Goal: Transaction & Acquisition: Purchase product/service

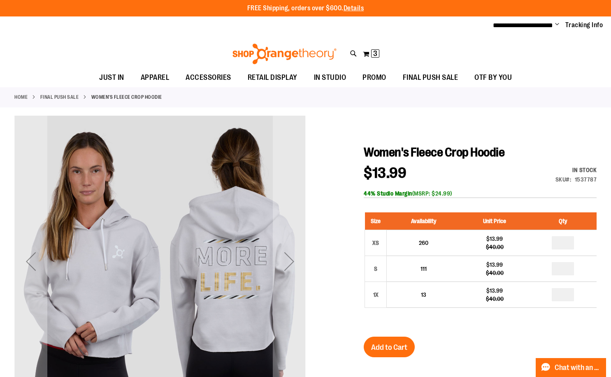
click at [380, 56] on div "My Cart 3 3 items My Cart 3 My Cart Close Recently added item(s) Women's Fleece…" at bounding box center [371, 53] width 17 height 13
click at [377, 56] on span "3" at bounding box center [375, 53] width 4 height 8
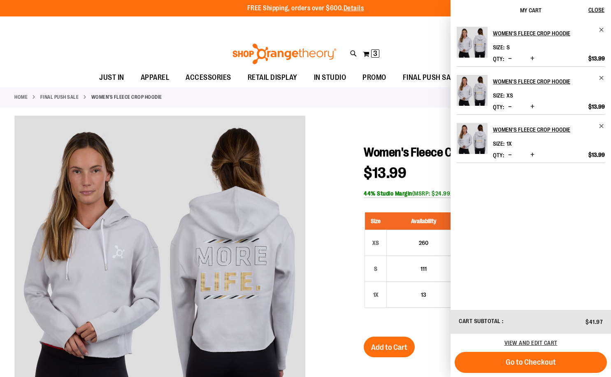
click at [430, 58] on div "Toggle Nav Search Popular Suggestions Advanced Search" at bounding box center [305, 51] width 611 height 33
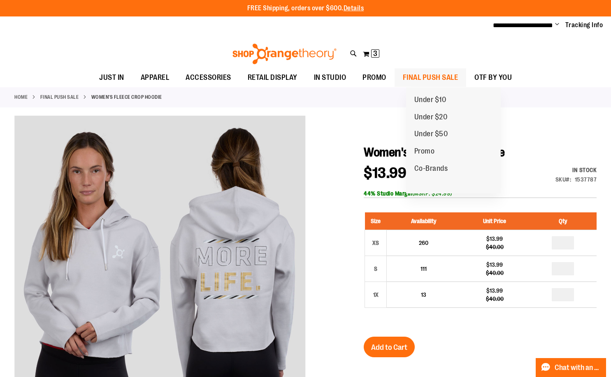
click at [450, 75] on span "FINAL PUSH SALE" at bounding box center [431, 77] width 56 height 19
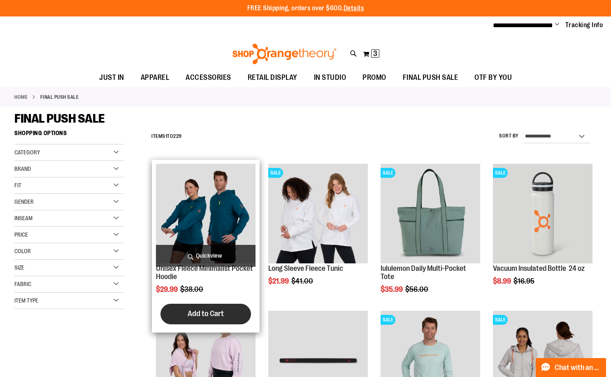
type input "**********"
click at [205, 314] on span "Add to Cart" at bounding box center [206, 313] width 36 height 9
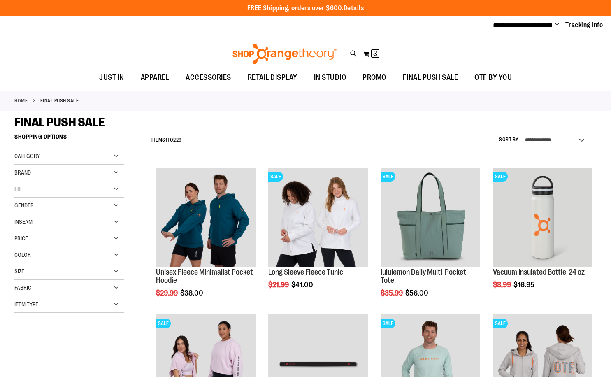
scroll to position [74, 0]
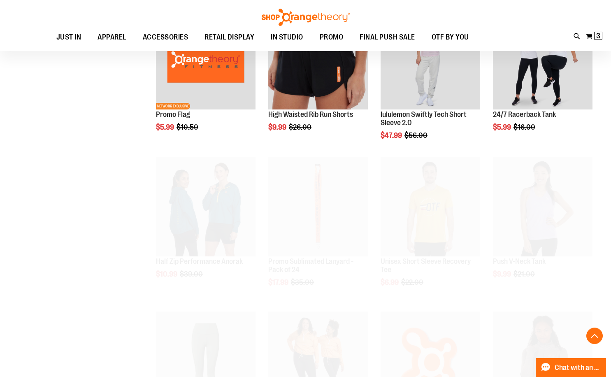
scroll to position [362, 0]
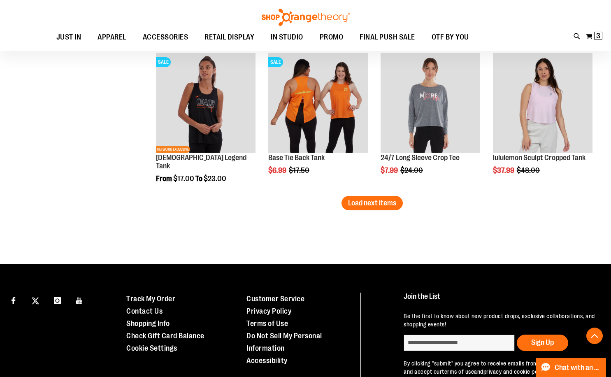
scroll to position [1226, 0]
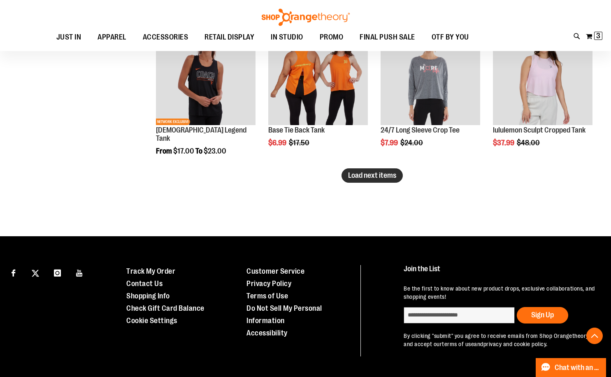
type input "**********"
click at [382, 175] on span "Load next items" at bounding box center [372, 175] width 48 height 8
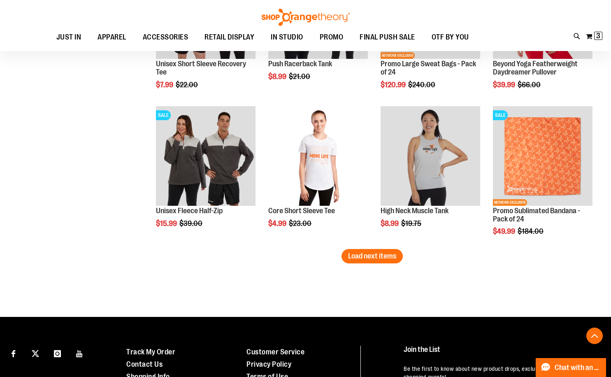
scroll to position [1638, 0]
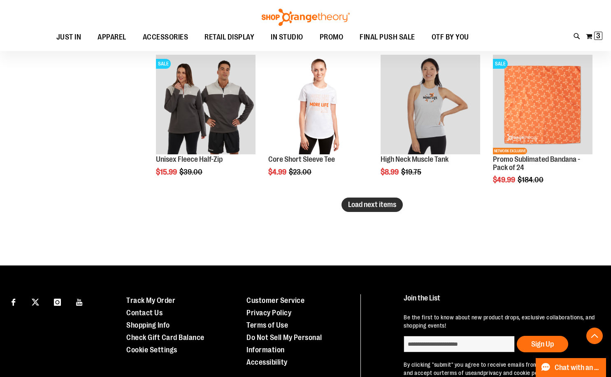
click at [377, 210] on button "Load next items" at bounding box center [372, 205] width 61 height 14
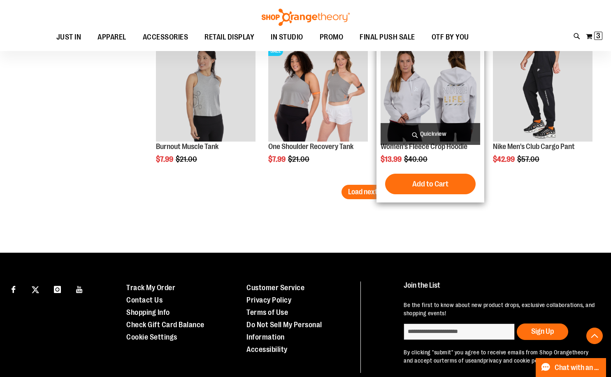
scroll to position [2090, 0]
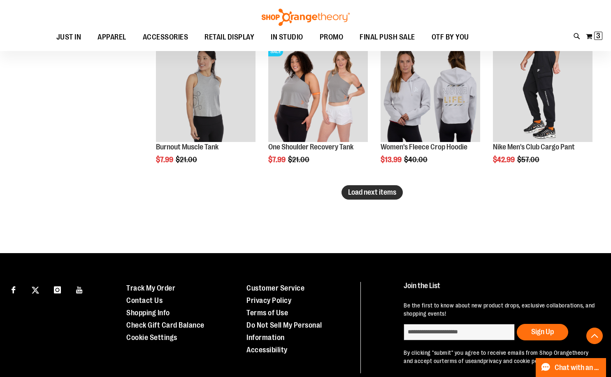
click at [359, 195] on span "Load next items" at bounding box center [372, 192] width 48 height 8
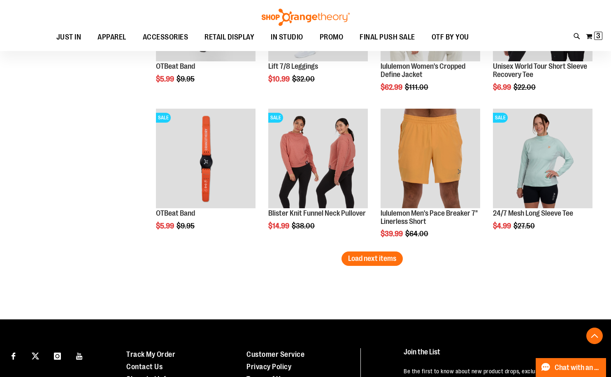
scroll to position [2502, 0]
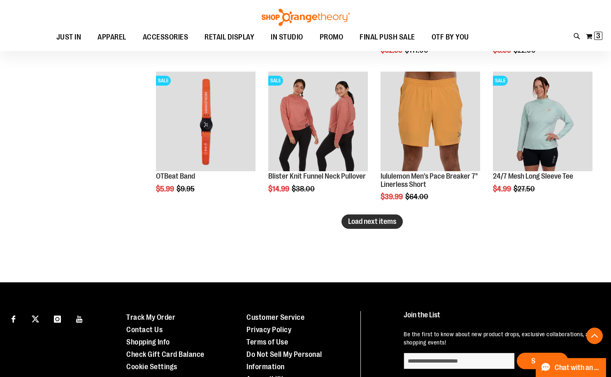
click at [381, 227] on button "Load next items" at bounding box center [372, 221] width 61 height 14
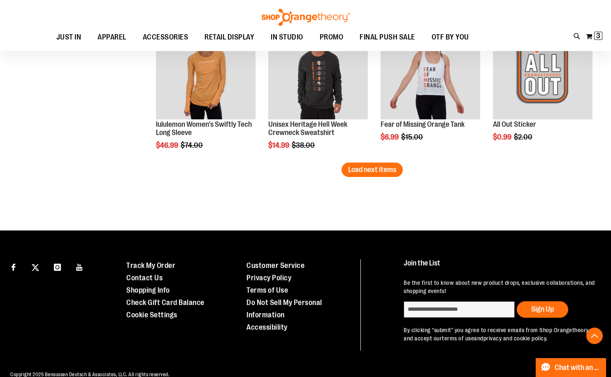
scroll to position [2996, 0]
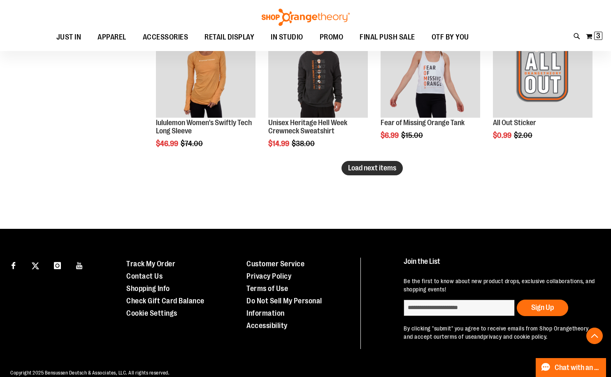
click at [364, 165] on span "Load next items" at bounding box center [372, 168] width 48 height 8
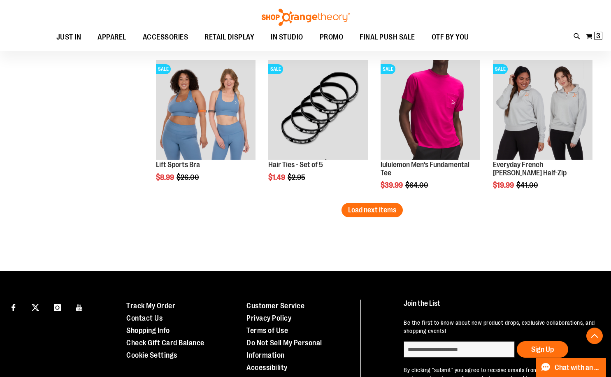
scroll to position [3458, 0]
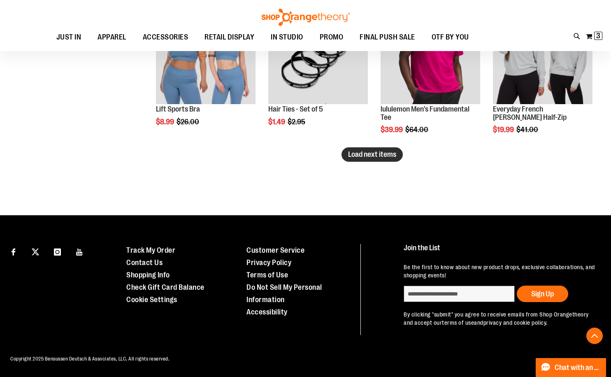
click at [389, 150] on span "Load next items" at bounding box center [372, 154] width 48 height 8
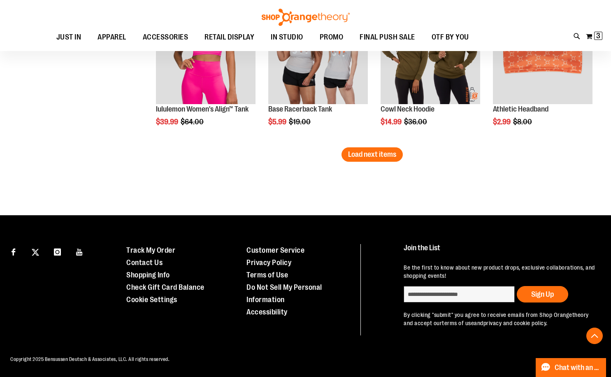
scroll to position [3899, 0]
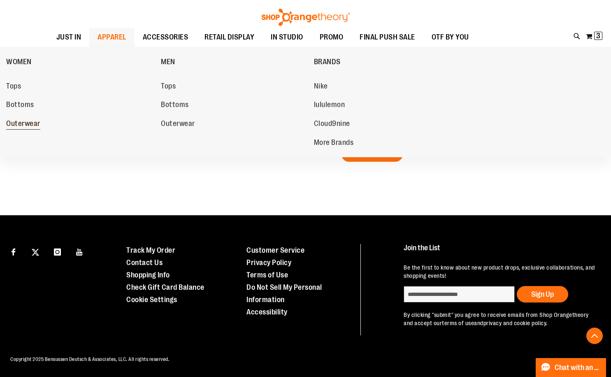
click at [26, 125] on span "Outerwear" at bounding box center [23, 124] width 34 height 10
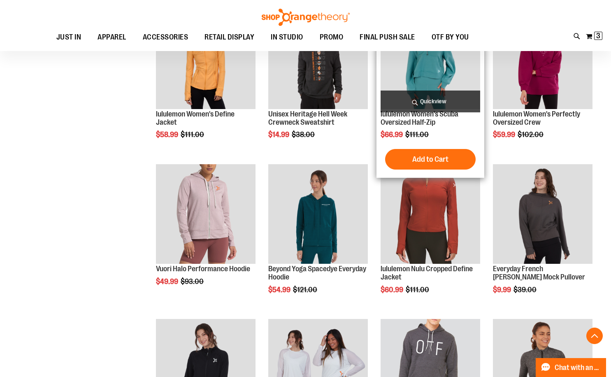
scroll to position [493, 0]
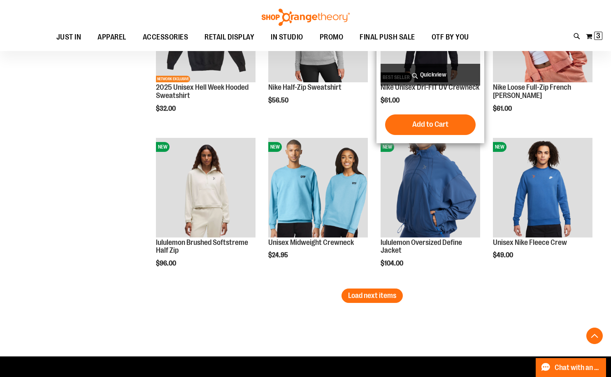
scroll to position [1275, 0]
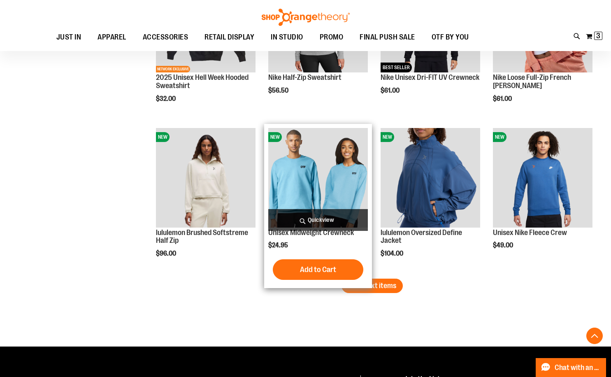
type input "**********"
click at [317, 179] on img "product" at bounding box center [318, 178] width 100 height 100
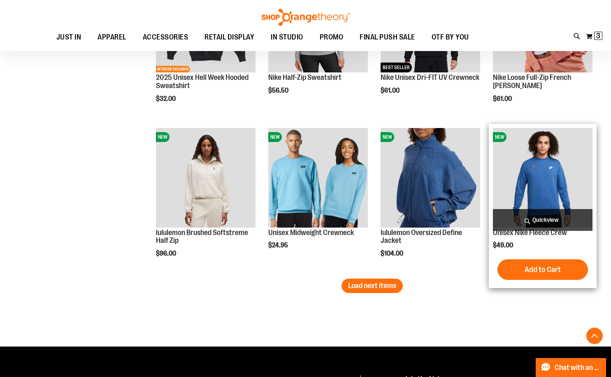
scroll to position [1317, 0]
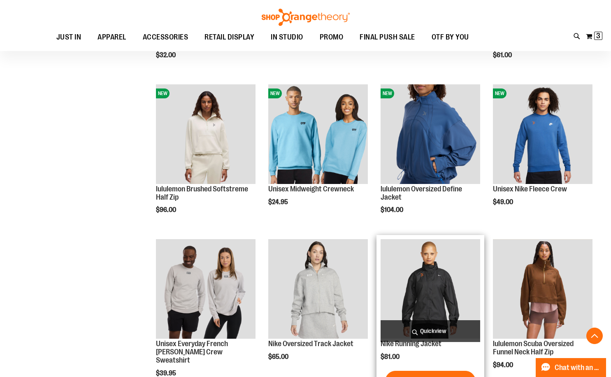
scroll to position [409, 0]
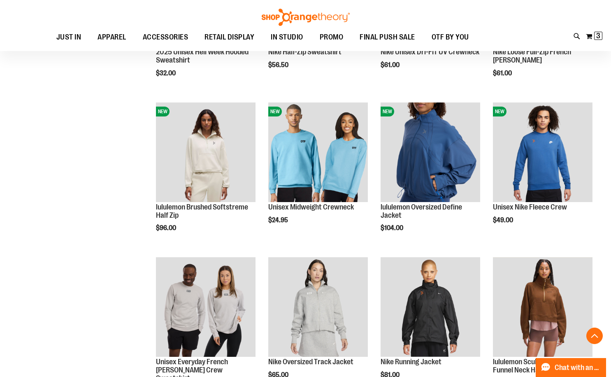
scroll to position [368, 0]
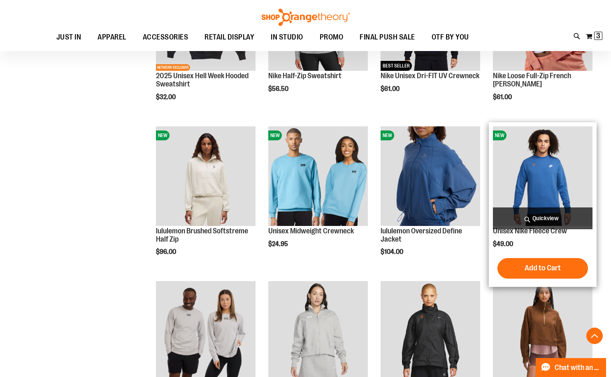
type input "**********"
click at [556, 171] on img "product" at bounding box center [543, 176] width 100 height 100
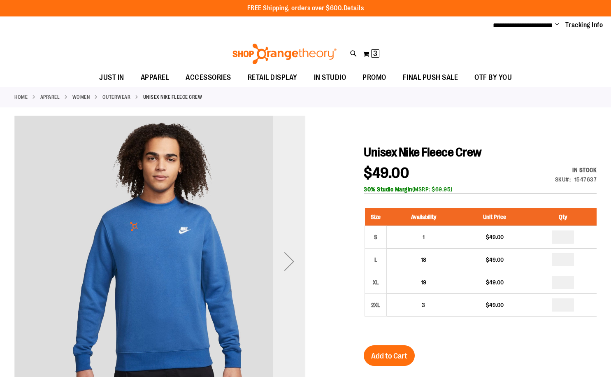
type input "**********"
click at [291, 265] on div "Next" at bounding box center [289, 261] width 33 height 33
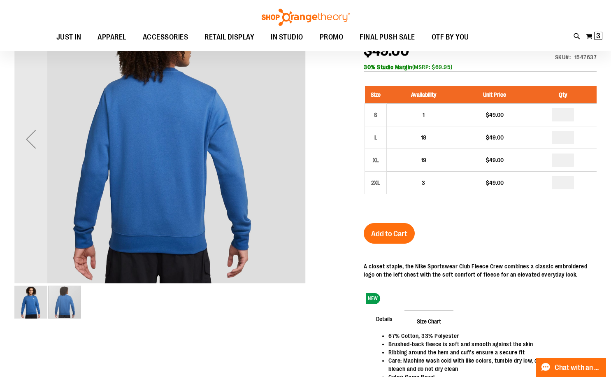
scroll to position [123, 0]
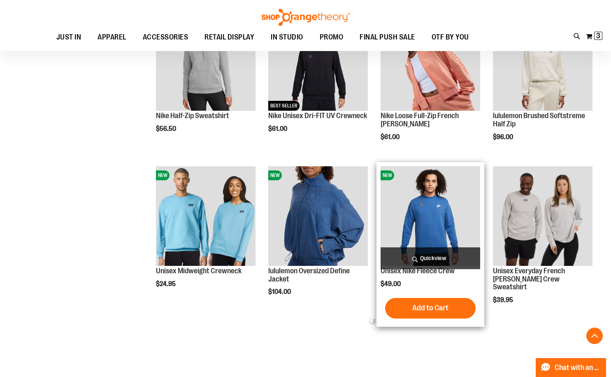
scroll to position [216, 0]
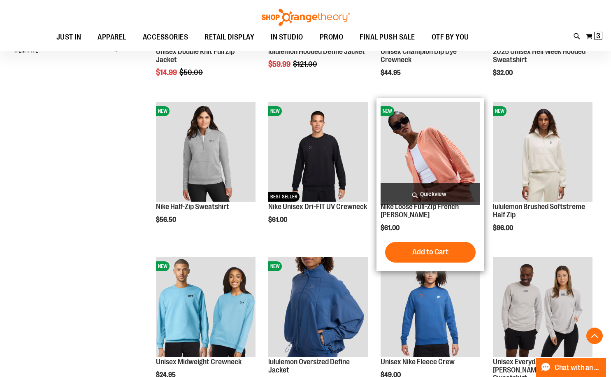
type input "**********"
click at [438, 148] on img "product" at bounding box center [431, 152] width 100 height 100
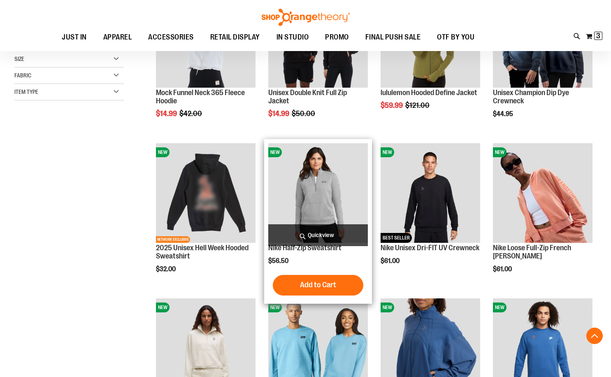
scroll to position [179, 0]
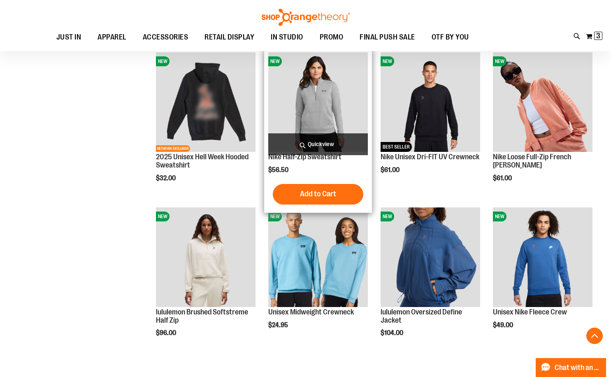
type input "**********"
click at [319, 99] on img "product" at bounding box center [318, 102] width 100 height 100
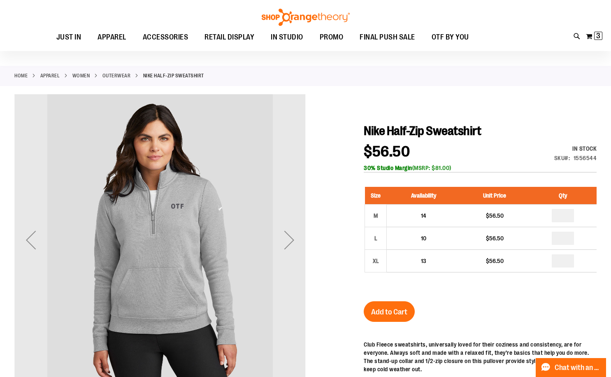
scroll to position [41, 0]
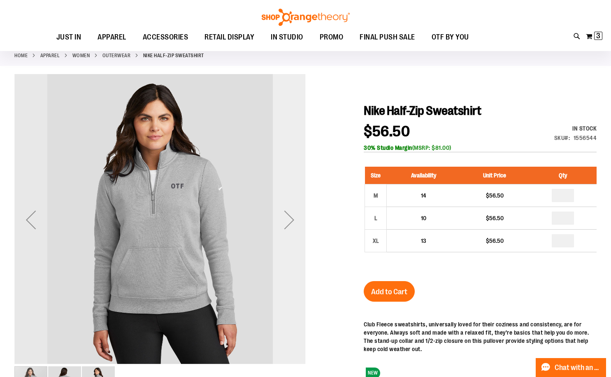
type input "**********"
click at [291, 228] on div "Next" at bounding box center [289, 219] width 33 height 33
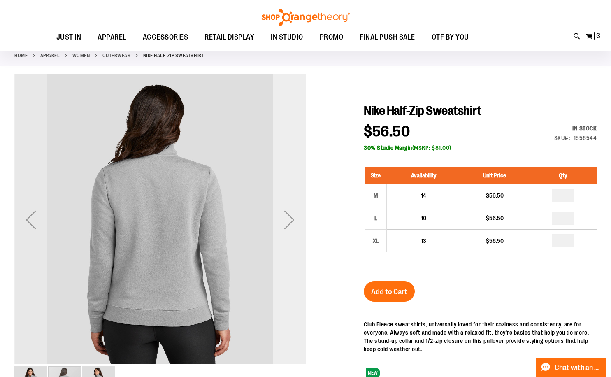
click at [291, 228] on div "Next" at bounding box center [289, 219] width 33 height 33
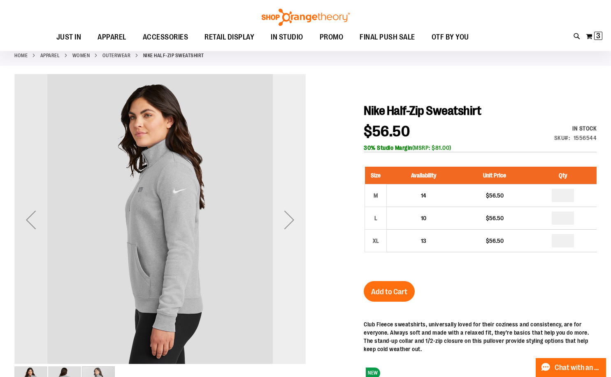
click at [291, 228] on div "Next" at bounding box center [289, 219] width 33 height 33
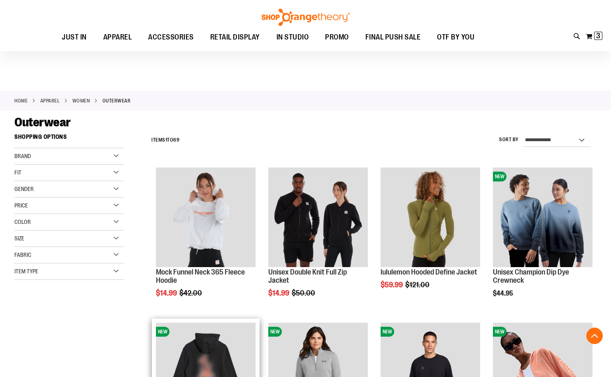
scroll to position [179, 0]
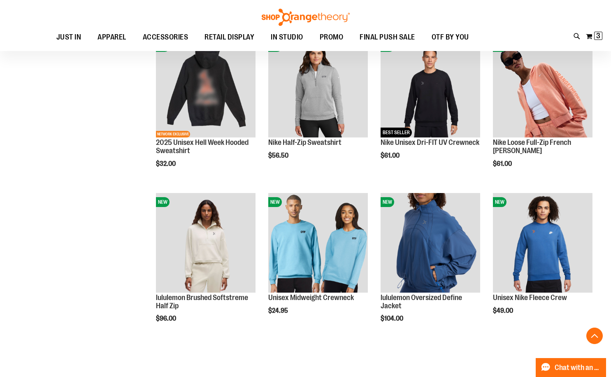
scroll to position [221, 0]
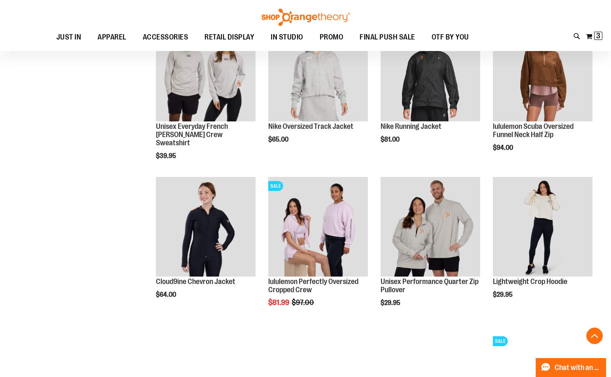
scroll to position [550, 0]
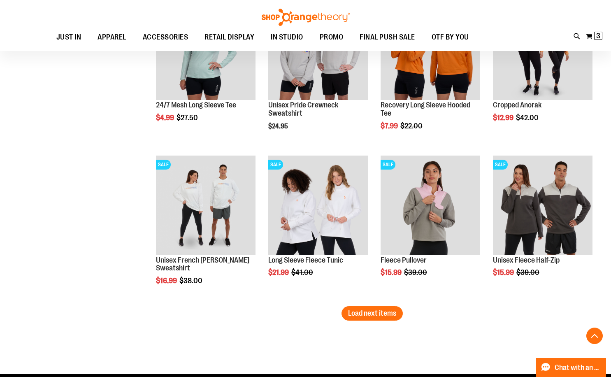
scroll to position [1208, 0]
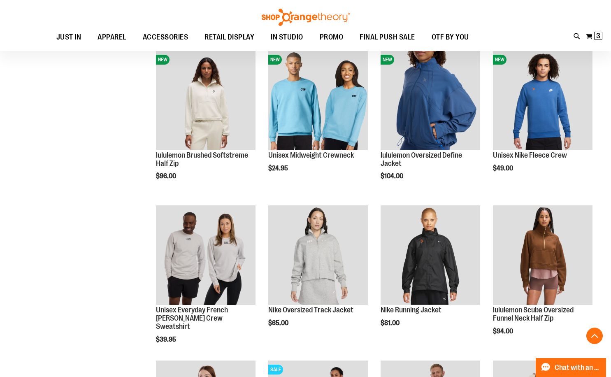
scroll to position [303, 0]
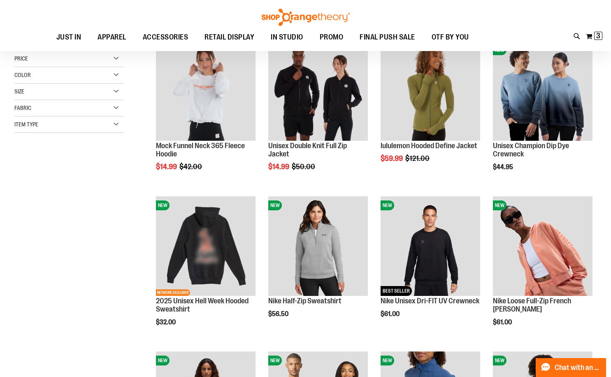
scroll to position [15, 0]
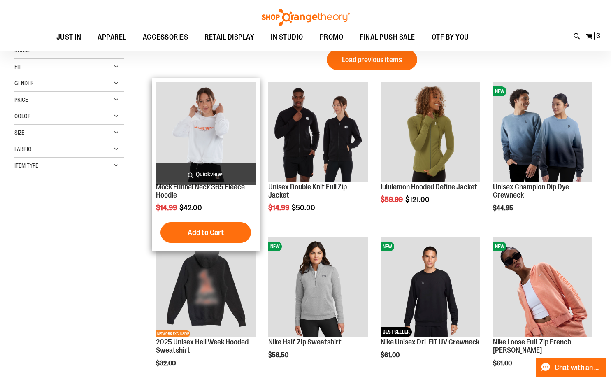
type input "**********"
click at [198, 114] on img "product" at bounding box center [206, 132] width 100 height 100
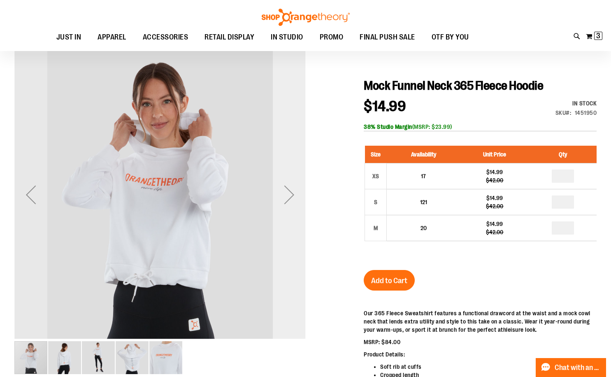
scroll to position [82, 0]
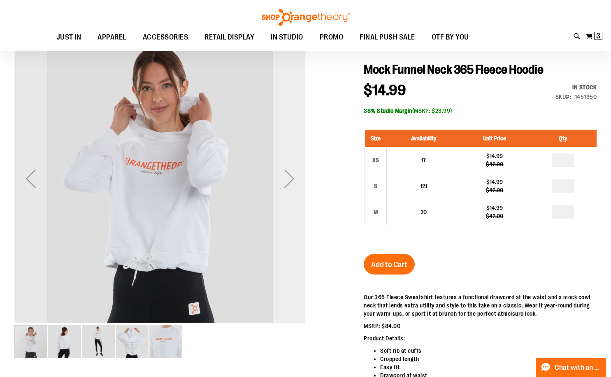
type input "**********"
click at [284, 182] on div "Next" at bounding box center [289, 178] width 33 height 33
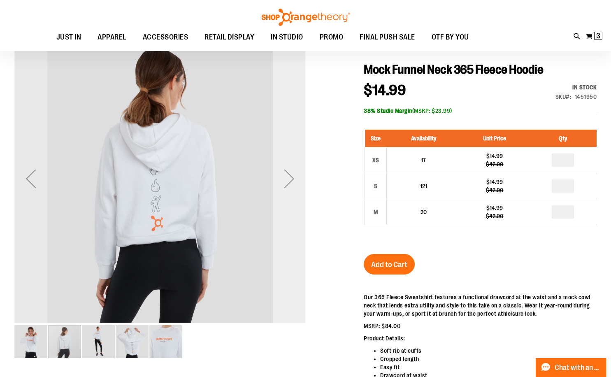
click at [284, 182] on div "Next" at bounding box center [289, 178] width 33 height 33
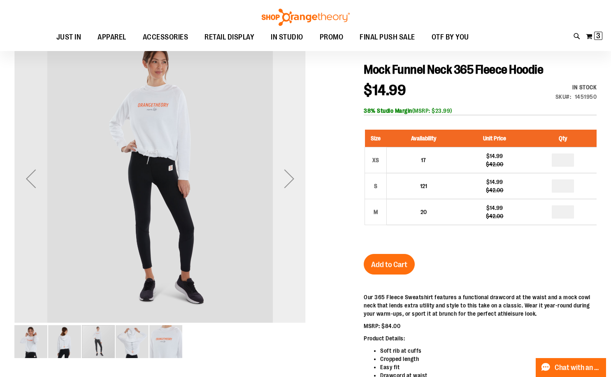
click at [284, 182] on div "Next" at bounding box center [289, 178] width 33 height 33
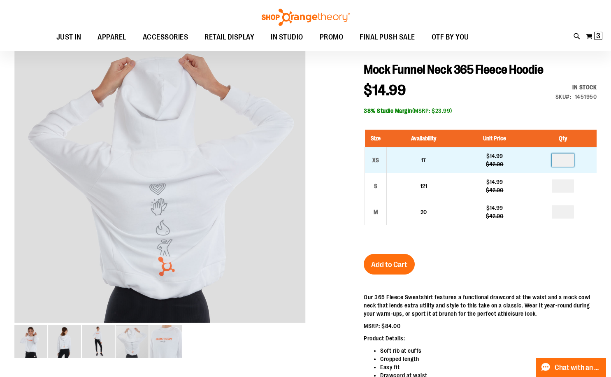
click at [567, 163] on input "number" at bounding box center [563, 160] width 22 height 13
type input "*"
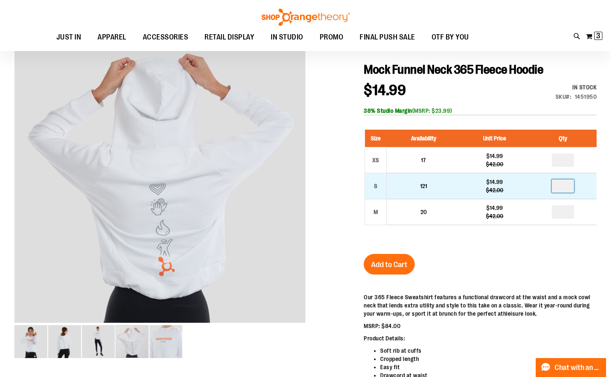
click at [565, 187] on input "number" at bounding box center [563, 185] width 22 height 13
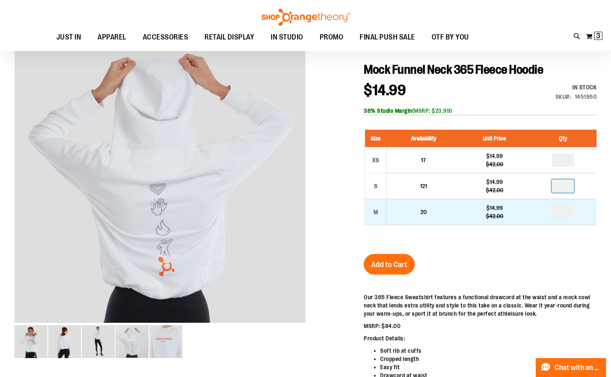
type input "*"
click at [566, 214] on input "number" at bounding box center [563, 211] width 22 height 13
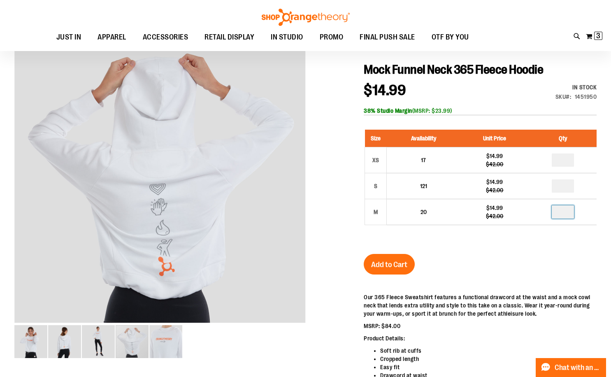
type input "*"
click at [384, 266] on span "Add to Cart" at bounding box center [389, 264] width 36 height 9
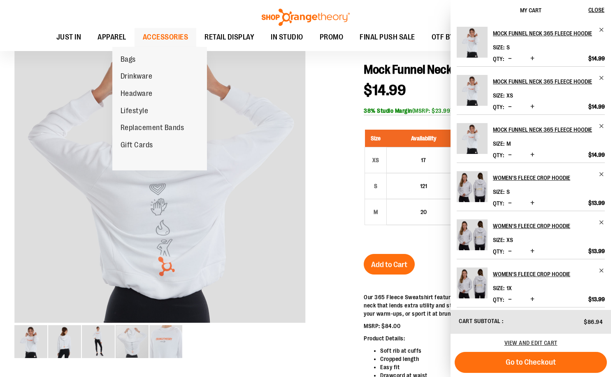
click at [149, 40] on span "ACCESSORIES" at bounding box center [166, 37] width 46 height 19
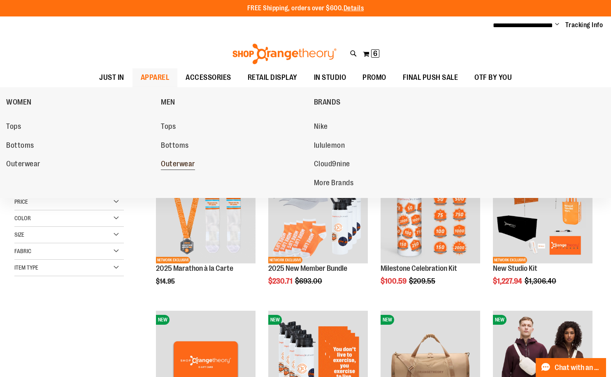
type input "**********"
click at [172, 169] on span "Outerwear" at bounding box center [178, 165] width 34 height 10
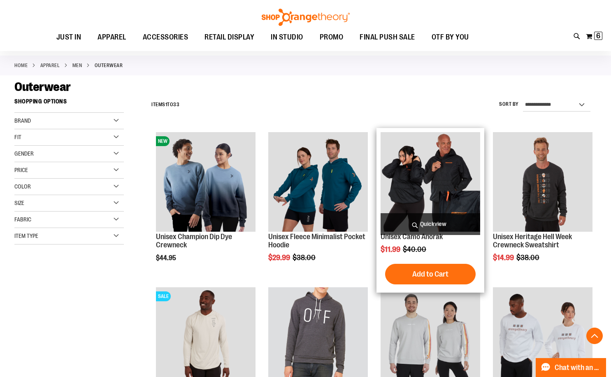
scroll to position [205, 0]
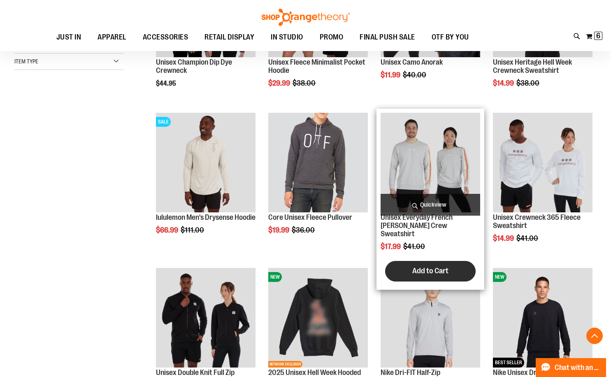
type input "**********"
click at [408, 261] on button "Add to Cart" at bounding box center [430, 271] width 91 height 21
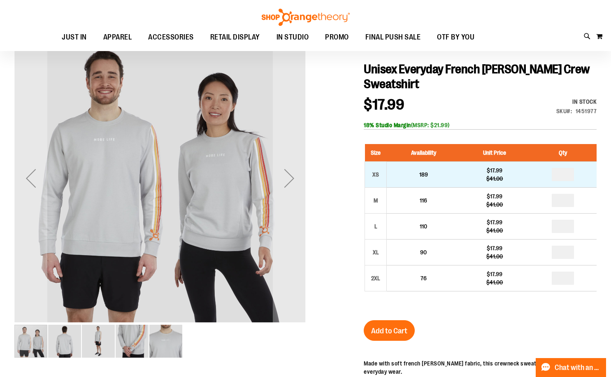
scroll to position [82, 0]
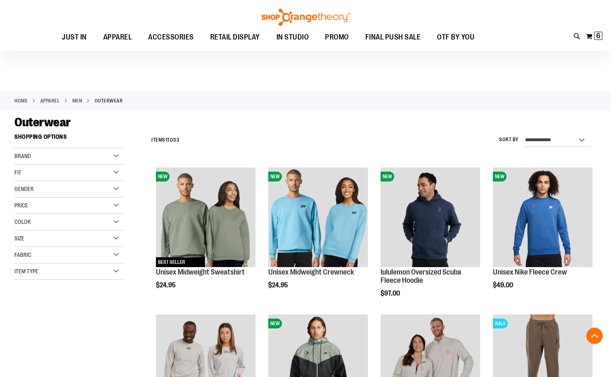
scroll to position [169, 0]
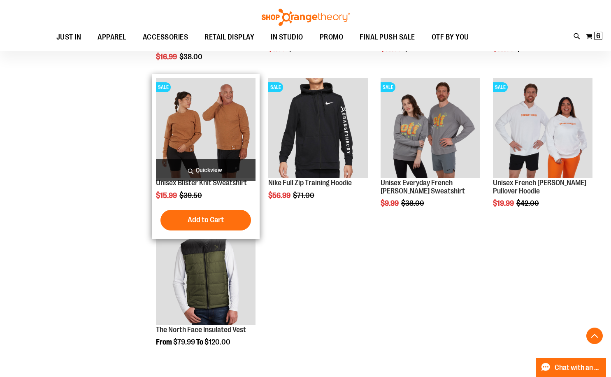
scroll to position [580, 0]
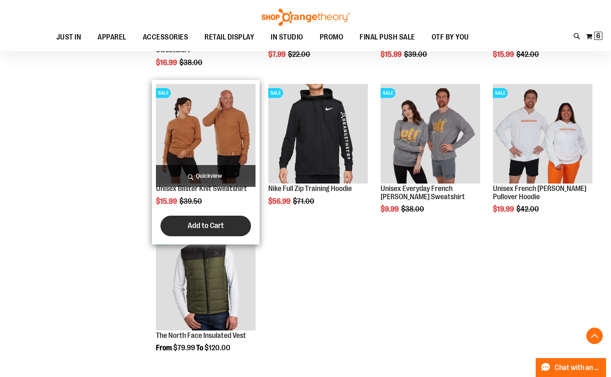
type input "**********"
click at [205, 226] on span "Add to Cart" at bounding box center [206, 225] width 36 height 9
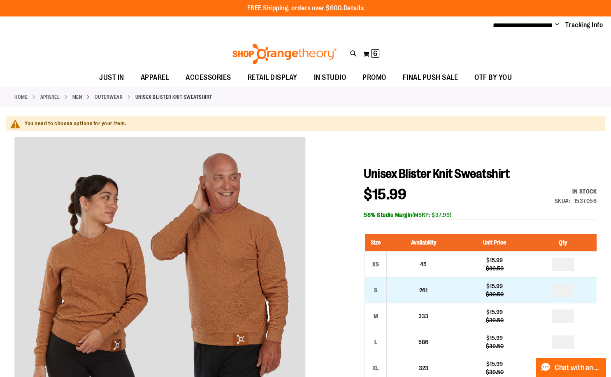
type input "**********"
click at [574, 288] on input "number" at bounding box center [563, 290] width 22 height 13
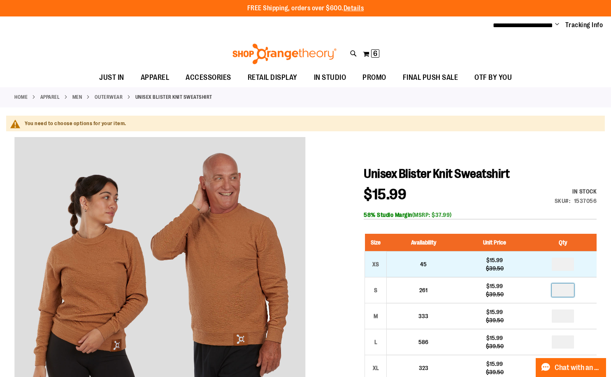
type input "*"
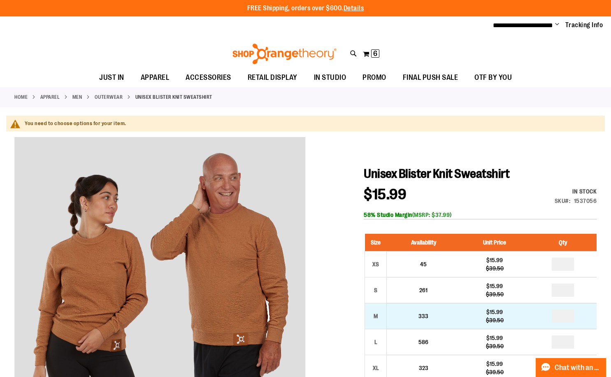
drag, startPoint x: 569, startPoint y: 309, endPoint x: 568, endPoint y: 319, distance: 9.6
click at [568, 313] on td "*" at bounding box center [562, 316] width 67 height 26
click at [566, 317] on input "number" at bounding box center [563, 316] width 22 height 13
type input "*"
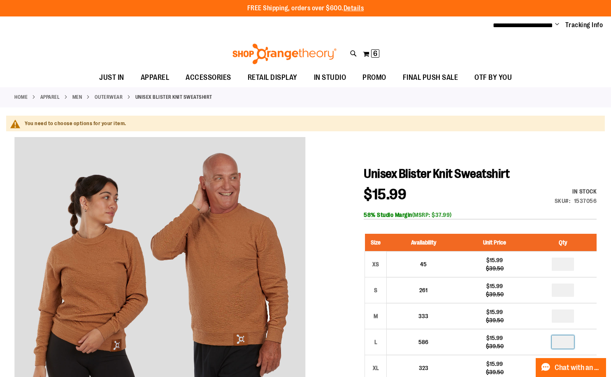
click at [566, 341] on input "number" at bounding box center [563, 341] width 22 height 13
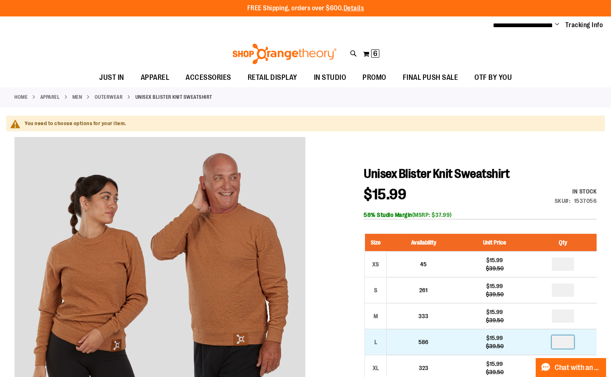
type input "*"
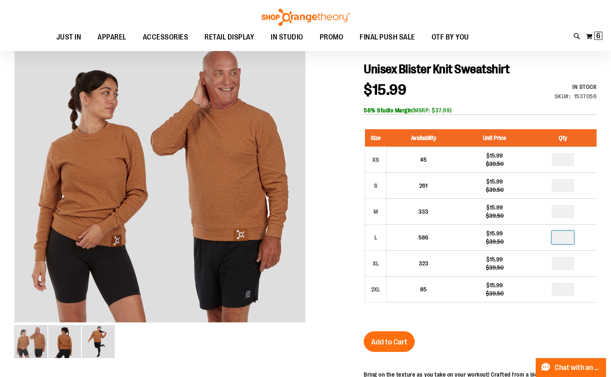
scroll to position [123, 0]
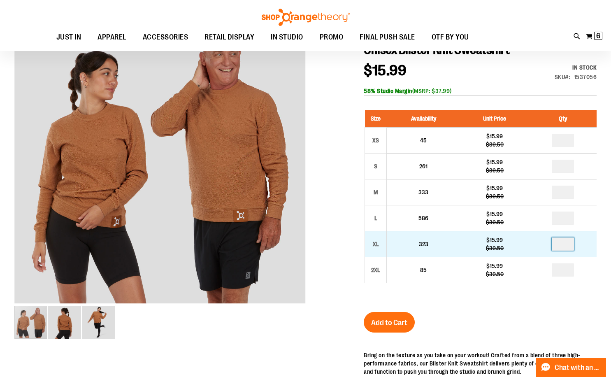
click at [563, 248] on input "number" at bounding box center [563, 243] width 22 height 13
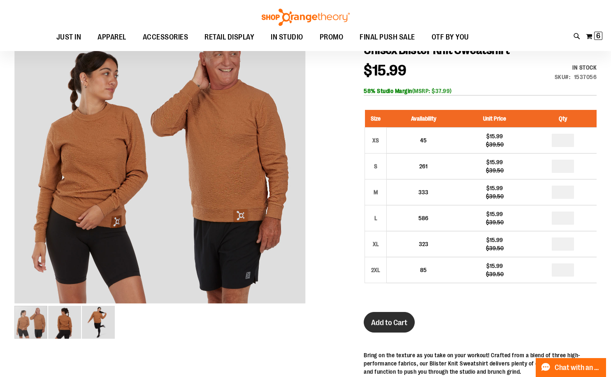
type input "*"
click at [386, 322] on span "Add to Cart" at bounding box center [389, 322] width 36 height 9
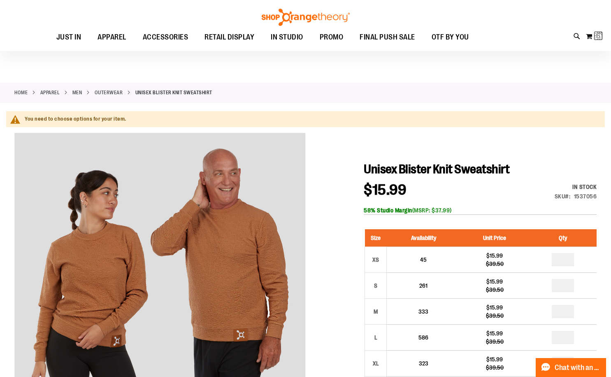
scroll to position [0, 0]
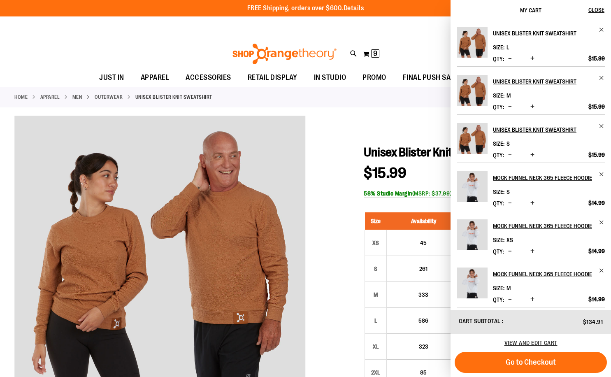
click at [398, 26] on div "**********" at bounding box center [305, 25] width 611 height 18
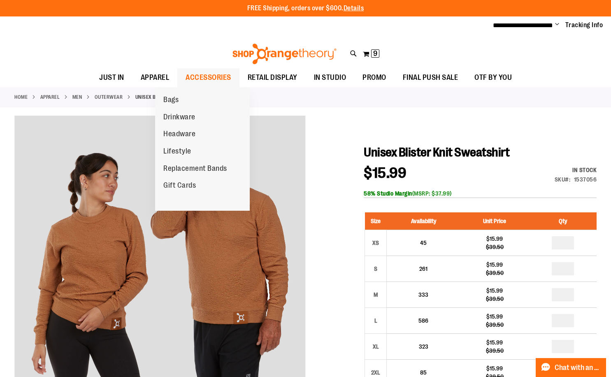
click at [190, 81] on span "ACCESSORIES" at bounding box center [209, 77] width 46 height 19
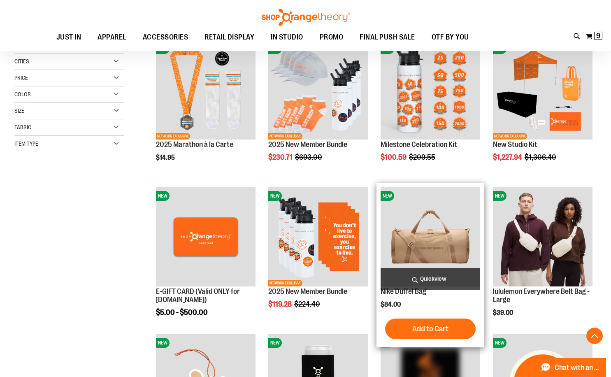
scroll to position [164, 0]
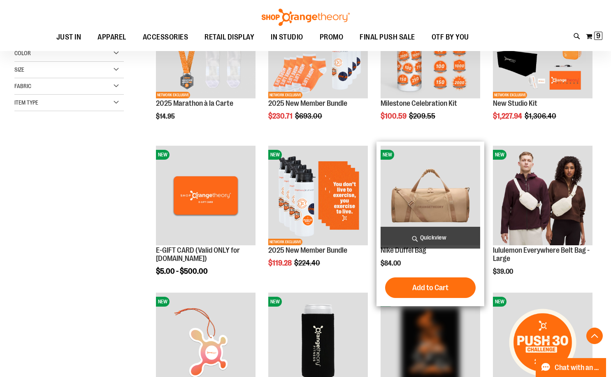
type input "**********"
click at [437, 206] on img "product" at bounding box center [431, 196] width 100 height 100
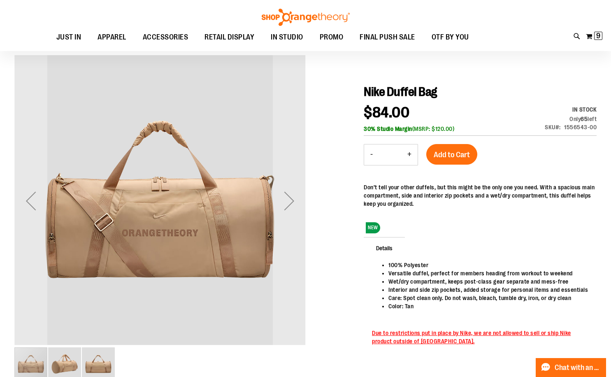
scroll to position [82, 0]
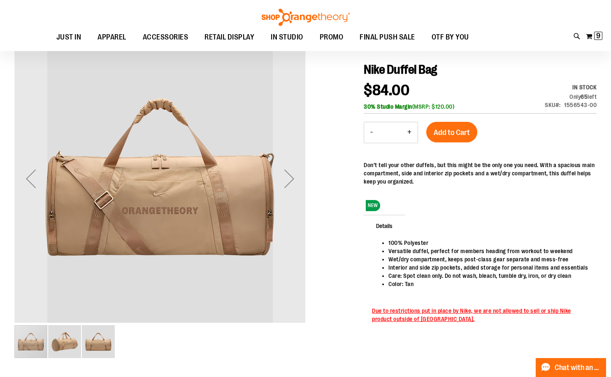
type input "**********"
click at [69, 347] on img "image 2 of 3" at bounding box center [64, 341] width 33 height 33
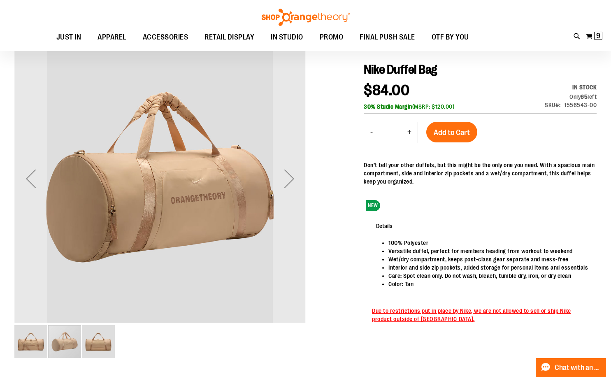
click at [101, 349] on img "image 3 of 3" at bounding box center [98, 341] width 33 height 33
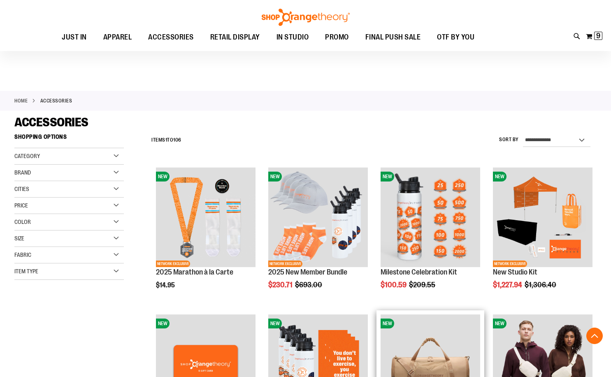
scroll to position [78, 0]
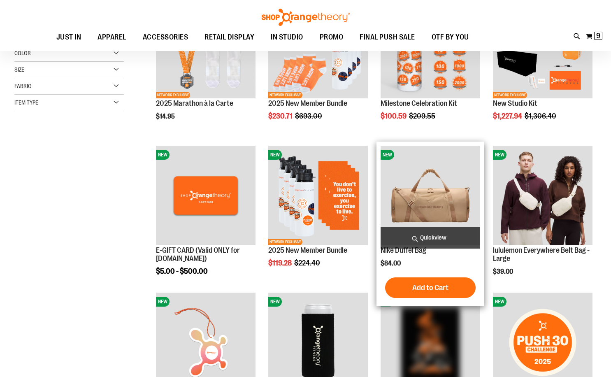
type input "**********"
click at [433, 205] on img "product" at bounding box center [431, 196] width 100 height 100
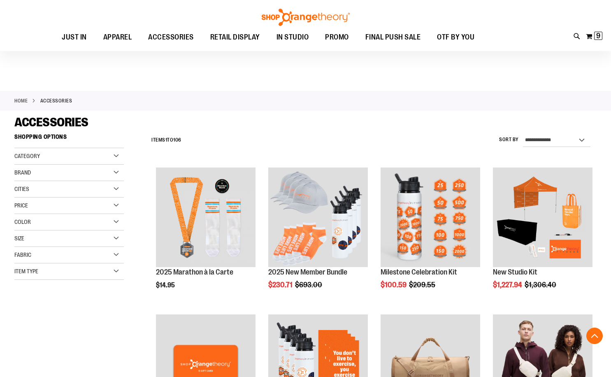
scroll to position [78, 0]
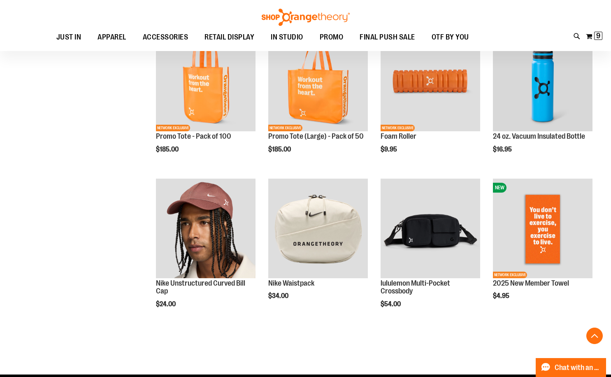
scroll to position [654, 0]
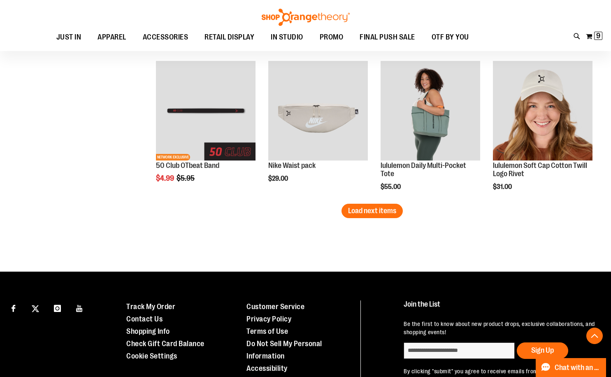
scroll to position [1255, 0]
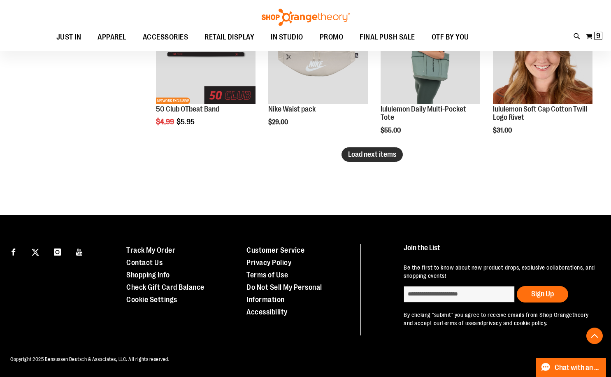
type input "**********"
click at [365, 150] on span "Load next items" at bounding box center [372, 154] width 48 height 8
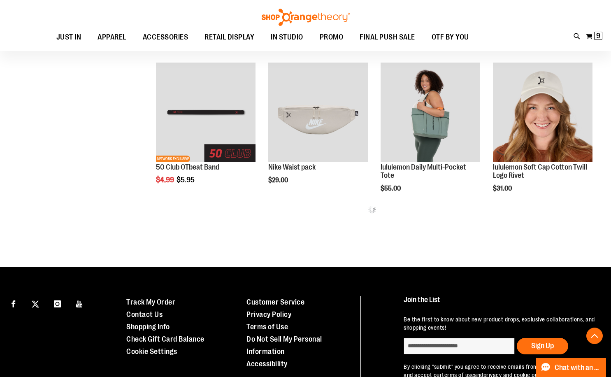
scroll to position [1167, 0]
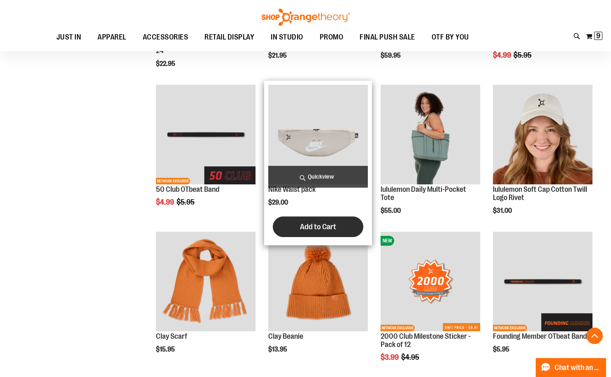
click at [316, 228] on span "Add to Cart" at bounding box center [318, 226] width 36 height 9
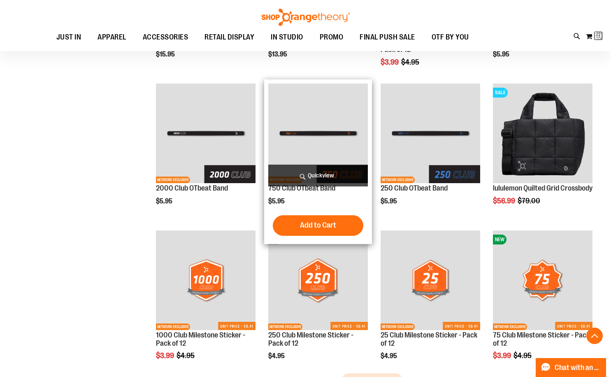
scroll to position [1496, 0]
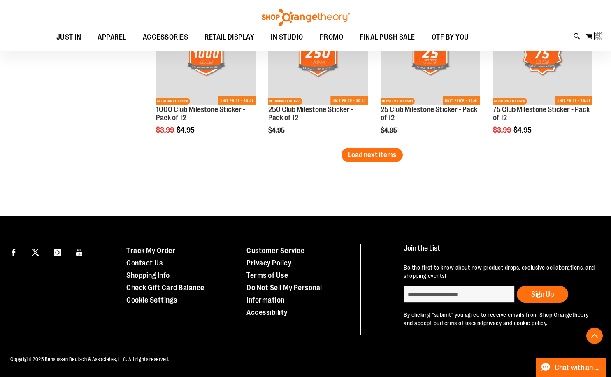
click at [372, 151] on span "Load next items" at bounding box center [372, 155] width 48 height 8
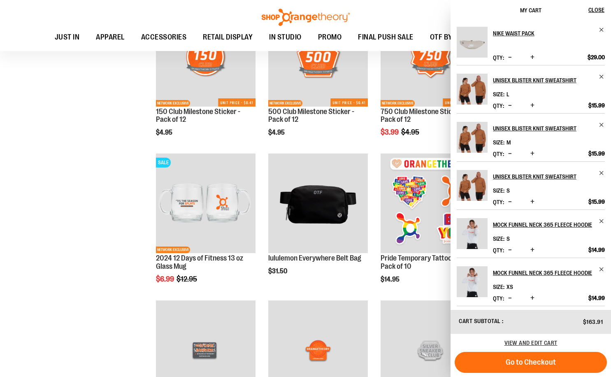
scroll to position [1860, 0]
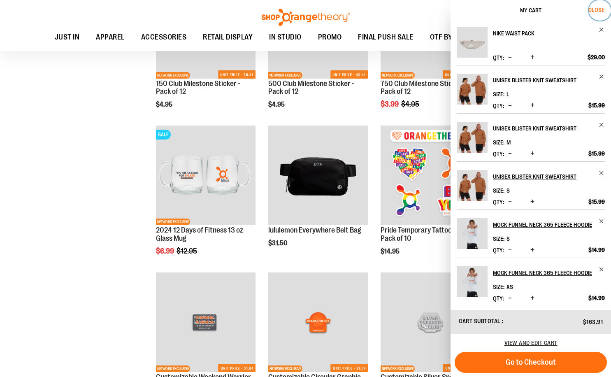
click at [595, 9] on span "Close" at bounding box center [597, 10] width 16 height 7
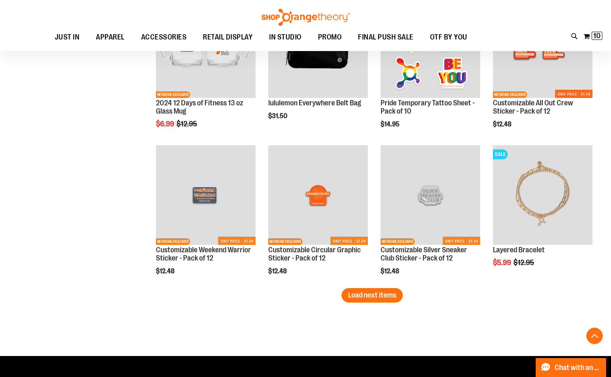
scroll to position [2025, 0]
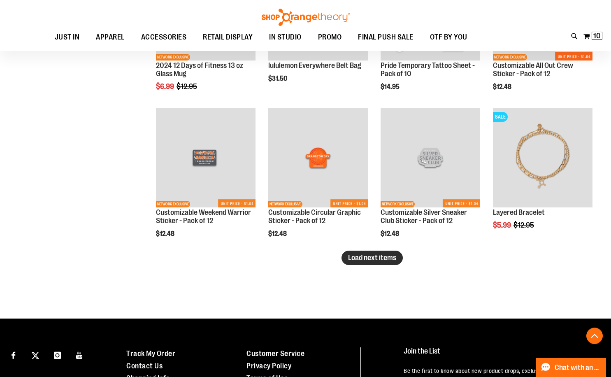
click at [375, 256] on span "Load next items" at bounding box center [372, 258] width 48 height 8
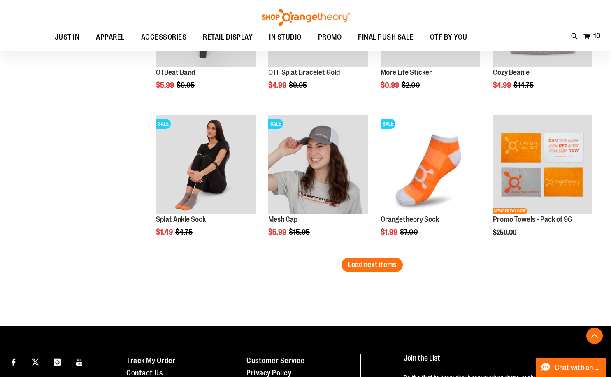
scroll to position [2519, 0]
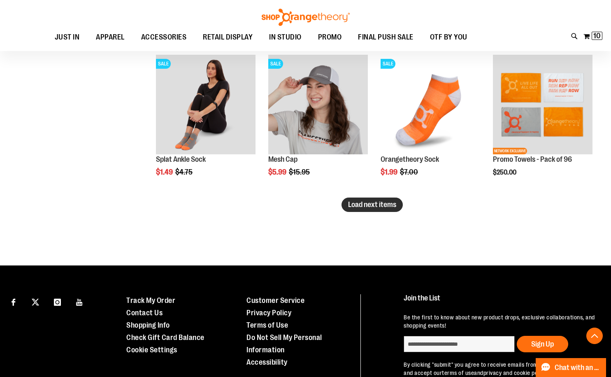
click at [362, 207] on span "Load next items" at bounding box center [372, 204] width 48 height 8
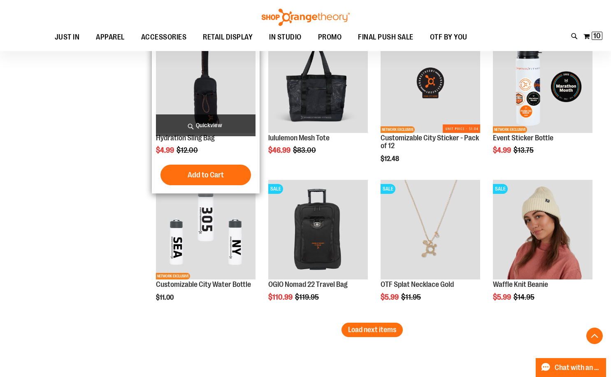
scroll to position [2848, 0]
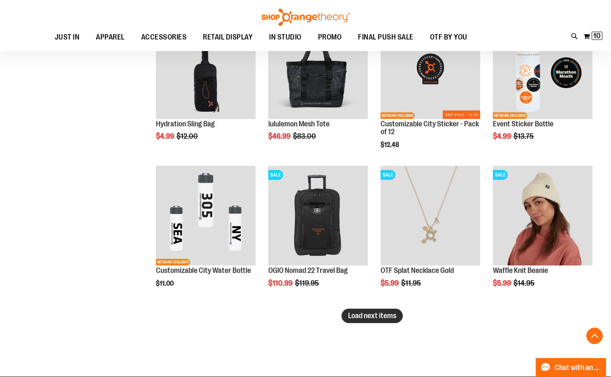
click at [349, 318] on span "Load next items" at bounding box center [372, 316] width 48 height 8
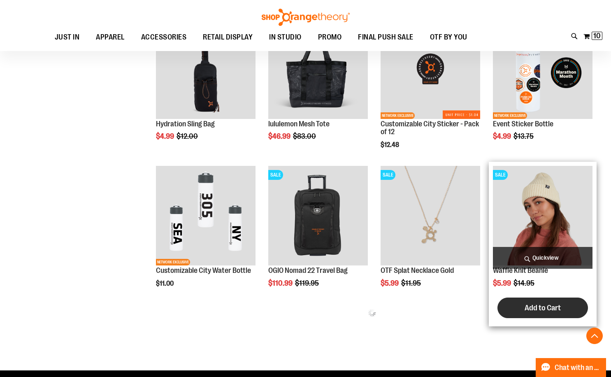
click at [533, 300] on button "Add to Cart" at bounding box center [543, 308] width 91 height 21
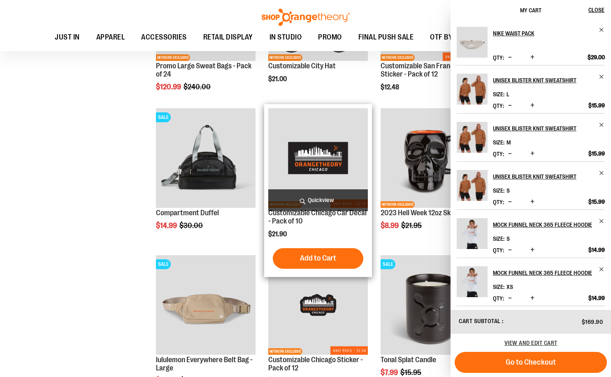
scroll to position [3219, 0]
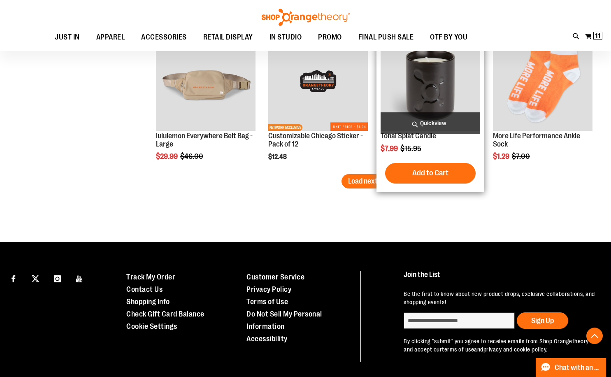
scroll to position [3424, 0]
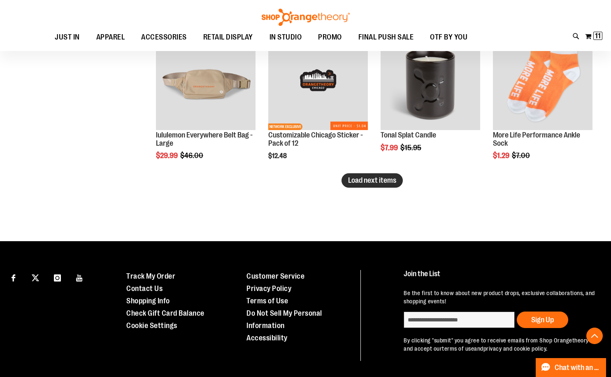
click at [379, 182] on span "Load next items" at bounding box center [372, 180] width 48 height 8
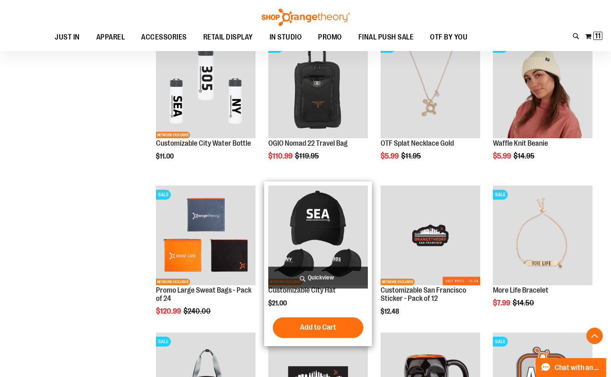
scroll to position [2972, 0]
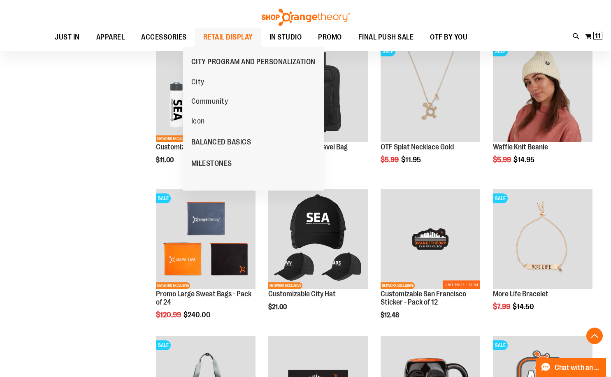
click at [251, 39] on span "RETAIL DISPLAY" at bounding box center [228, 37] width 50 height 19
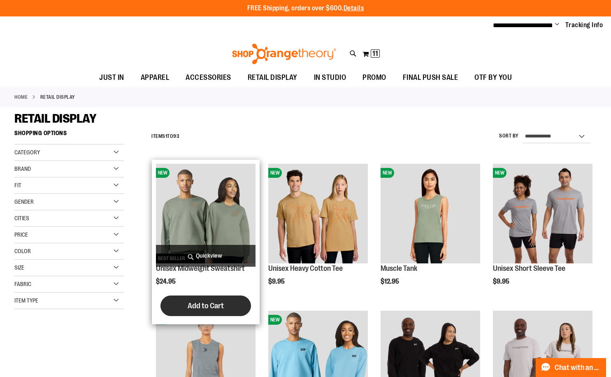
type input "**********"
click at [189, 307] on span "Add to Cart" at bounding box center [206, 305] width 36 height 9
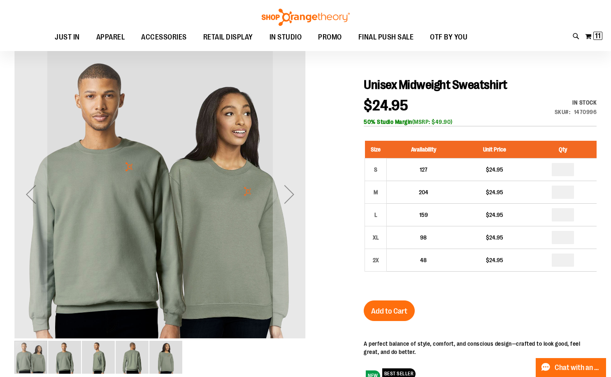
scroll to position [82, 0]
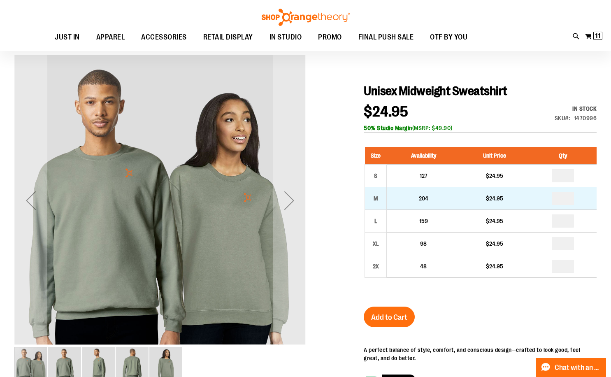
type input "**********"
click at [567, 198] on input "number" at bounding box center [563, 198] width 22 height 13
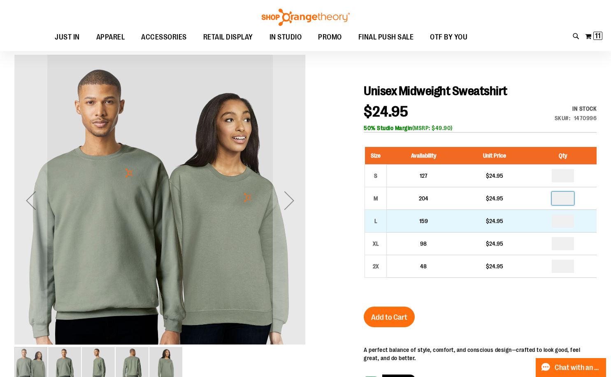
type input "*"
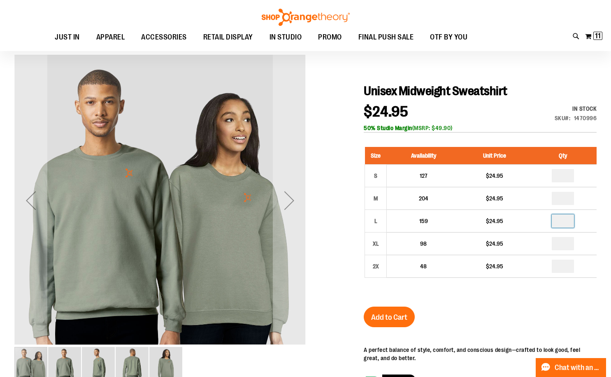
click at [564, 222] on input "number" at bounding box center [563, 220] width 22 height 13
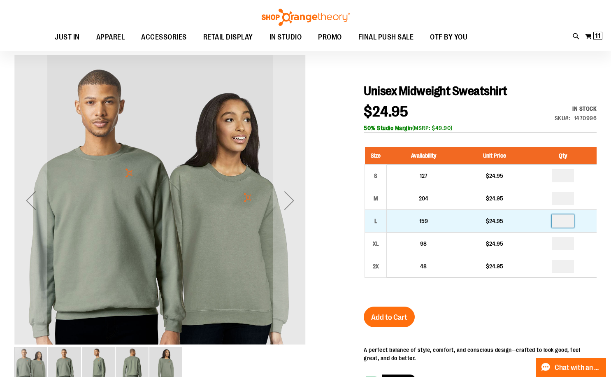
type input "*"
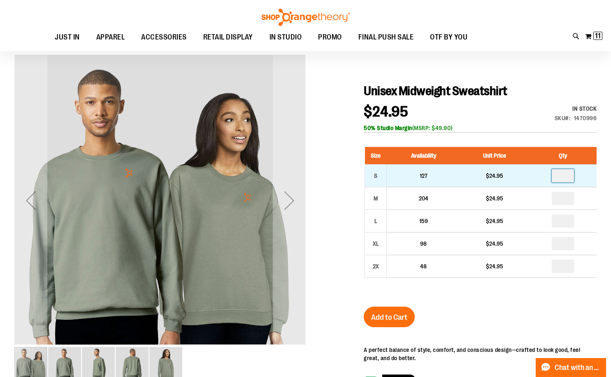
click at [566, 177] on input "number" at bounding box center [563, 175] width 22 height 13
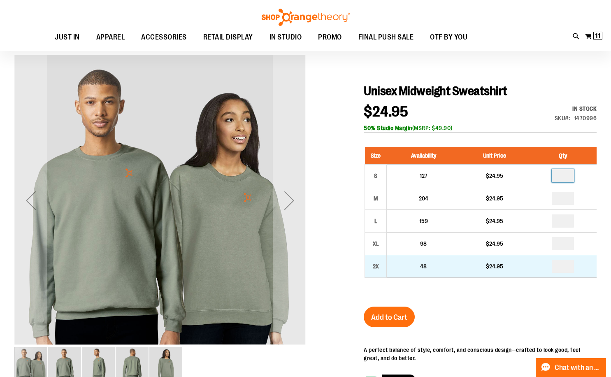
type input "*"
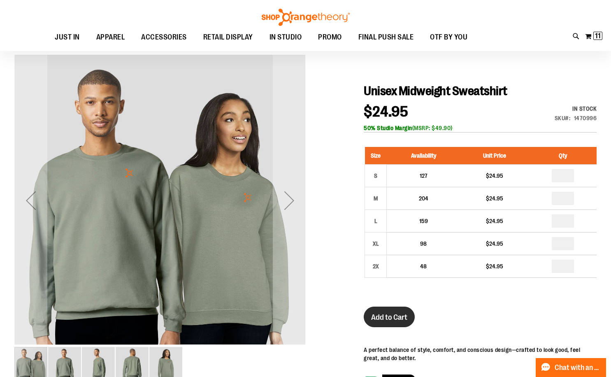
click at [402, 315] on span "Add to Cart" at bounding box center [389, 317] width 36 height 9
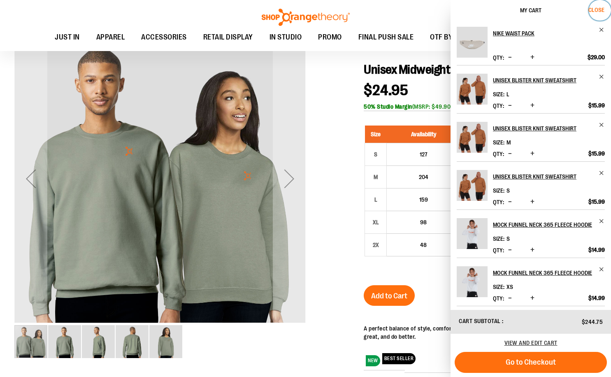
click at [590, 11] on span "Close" at bounding box center [597, 10] width 16 height 7
